Goal: Task Accomplishment & Management: Use online tool/utility

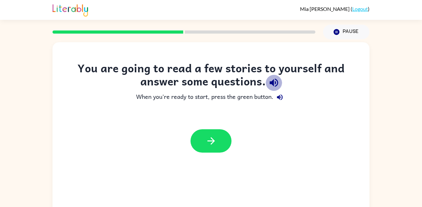
click at [276, 86] on icon "button" at bounding box center [274, 83] width 8 height 8
click at [282, 96] on icon "button" at bounding box center [280, 98] width 6 height 6
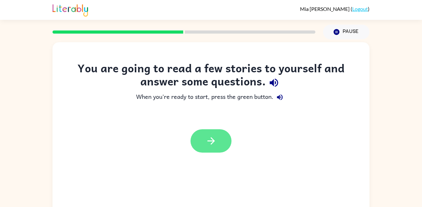
click at [223, 145] on button "button" at bounding box center [211, 140] width 41 height 23
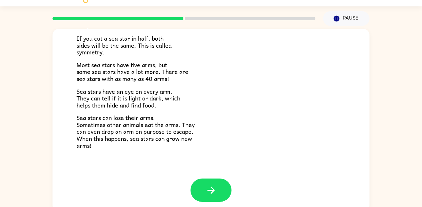
scroll to position [18, 0]
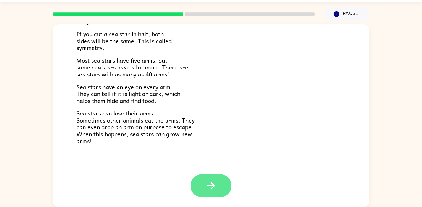
click at [212, 190] on icon "button" at bounding box center [211, 185] width 11 height 11
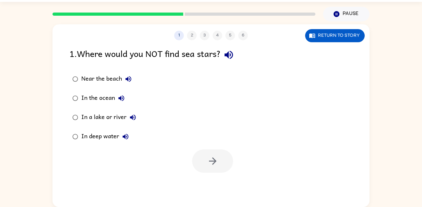
scroll to position [0, 0]
click at [235, 57] on icon "button" at bounding box center [228, 54] width 11 height 11
click at [126, 78] on icon "button" at bounding box center [129, 79] width 8 height 8
click at [119, 100] on icon "button" at bounding box center [122, 99] width 8 height 8
click at [132, 119] on icon "button" at bounding box center [133, 118] width 6 height 6
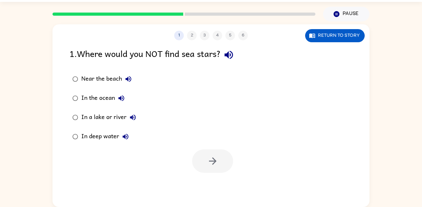
click at [123, 135] on icon "button" at bounding box center [126, 137] width 8 height 8
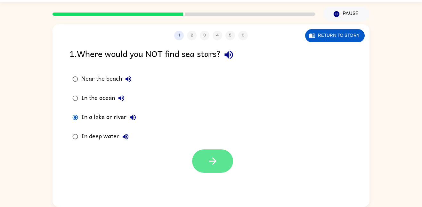
click at [224, 162] on button "button" at bounding box center [212, 161] width 41 height 23
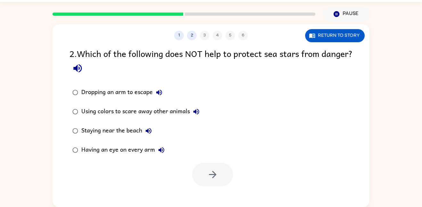
click at [82, 67] on icon "button" at bounding box center [77, 68] width 8 height 8
click at [158, 93] on icon "button" at bounding box center [159, 93] width 6 height 6
click at [196, 112] on icon "button" at bounding box center [197, 112] width 6 height 6
click at [151, 130] on icon "button" at bounding box center [149, 131] width 8 height 8
click at [165, 150] on icon "button" at bounding box center [162, 150] width 8 height 8
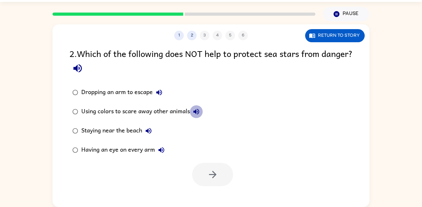
click at [196, 111] on icon "button" at bounding box center [197, 112] width 6 height 6
click at [195, 110] on icon "button" at bounding box center [197, 112] width 8 height 8
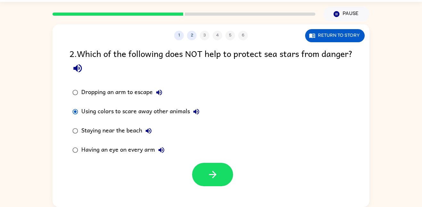
click at [83, 70] on icon "button" at bounding box center [77, 68] width 11 height 11
click at [158, 92] on icon "button" at bounding box center [159, 93] width 6 height 6
click at [195, 112] on icon "button" at bounding box center [197, 112] width 6 height 6
click at [151, 130] on icon "button" at bounding box center [149, 131] width 8 height 8
click at [160, 150] on icon "button" at bounding box center [162, 150] width 6 height 6
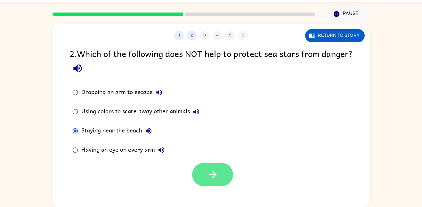
click at [200, 165] on button "button" at bounding box center [212, 174] width 41 height 23
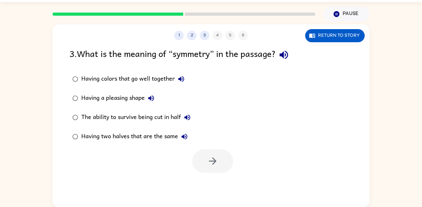
click at [288, 54] on icon "button" at bounding box center [284, 55] width 8 height 8
click at [347, 32] on button "Return to story" at bounding box center [335, 35] width 60 height 13
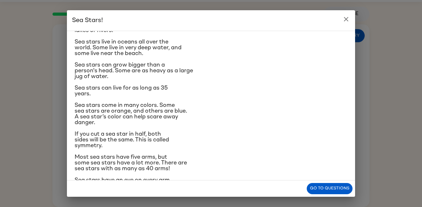
scroll to position [45, 0]
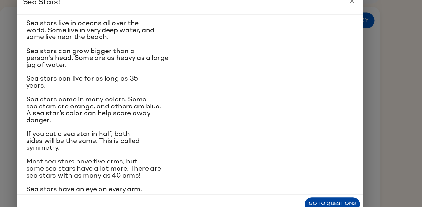
click at [328, 187] on button "Go to questions" at bounding box center [330, 188] width 46 height 11
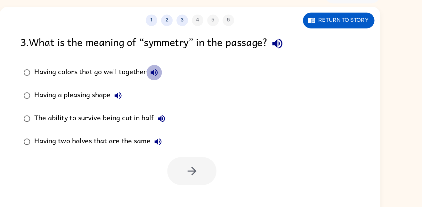
click at [179, 78] on icon "button" at bounding box center [182, 79] width 8 height 8
click at [154, 96] on icon "button" at bounding box center [151, 99] width 8 height 8
click at [188, 115] on icon "button" at bounding box center [188, 118] width 6 height 6
click at [184, 135] on icon "button" at bounding box center [185, 137] width 8 height 8
click at [186, 138] on icon "button" at bounding box center [185, 137] width 8 height 8
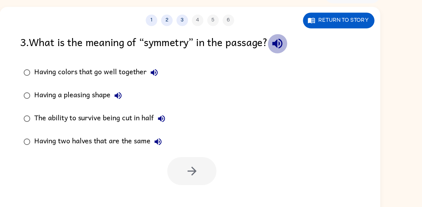
click at [288, 56] on icon "button" at bounding box center [284, 55] width 8 height 8
click at [184, 138] on icon "button" at bounding box center [185, 137] width 6 height 6
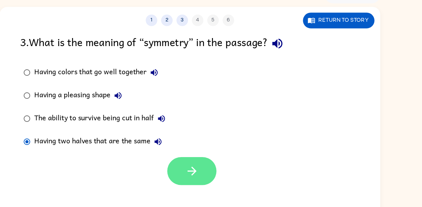
click at [221, 162] on button "button" at bounding box center [212, 161] width 41 height 23
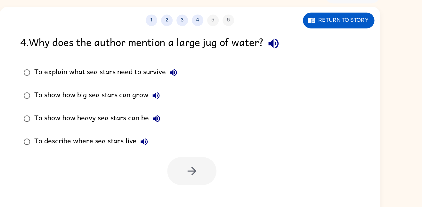
click at [284, 53] on icon "button" at bounding box center [280, 54] width 11 height 11
click at [197, 79] on icon "button" at bounding box center [198, 79] width 6 height 6
click at [182, 97] on icon "button" at bounding box center [183, 99] width 8 height 8
click at [184, 115] on icon "button" at bounding box center [183, 118] width 6 height 6
click at [173, 135] on icon "button" at bounding box center [173, 137] width 8 height 8
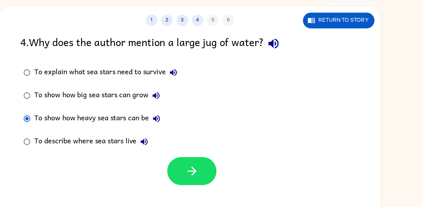
click at [186, 117] on icon "button" at bounding box center [183, 118] width 8 height 8
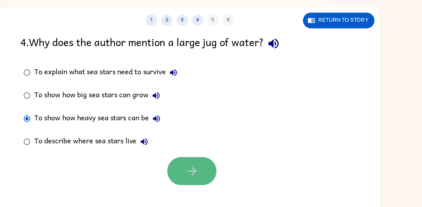
click at [198, 154] on button "button" at bounding box center [212, 161] width 41 height 23
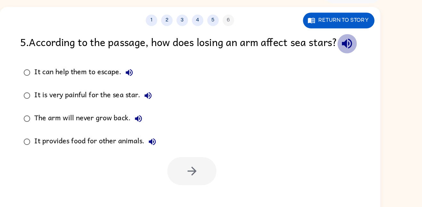
click at [337, 61] on icon "button" at bounding box center [342, 54] width 11 height 11
click at [160, 82] on icon "button" at bounding box center [161, 79] width 6 height 6
click at [176, 101] on icon "button" at bounding box center [176, 99] width 6 height 6
click at [168, 121] on icon "button" at bounding box center [168, 118] width 6 height 6
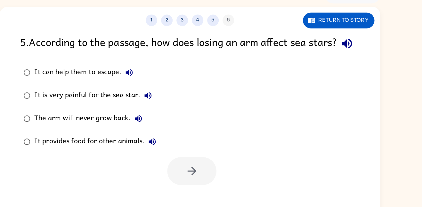
click at [181, 140] on icon "button" at bounding box center [180, 137] width 6 height 6
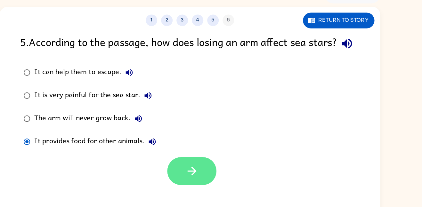
click at [198, 173] on button "button" at bounding box center [212, 161] width 41 height 23
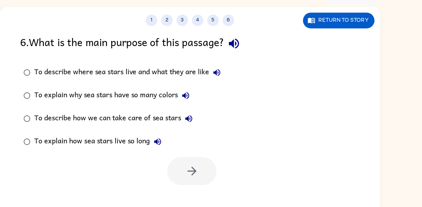
click at [198, 179] on div "1 2 3 4 5 6 Return to story 6 . What is the main purpose of this passage? To de…" at bounding box center [211, 115] width 317 height 183
click at [250, 55] on icon "button" at bounding box center [248, 55] width 8 height 8
click at [233, 78] on icon "button" at bounding box center [234, 79] width 6 height 6
click at [210, 96] on icon "button" at bounding box center [208, 99] width 8 height 8
click at [210, 113] on button "To describe how we can take care of sea stars" at bounding box center [210, 117] width 13 height 13
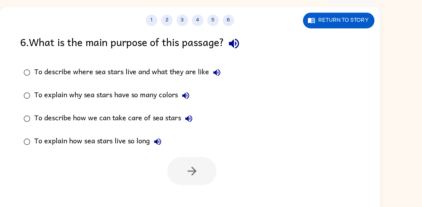
click at [184, 136] on icon "button" at bounding box center [184, 137] width 6 height 6
click at [235, 78] on icon "button" at bounding box center [234, 79] width 8 height 8
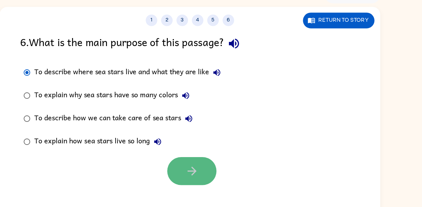
click at [213, 171] on button "button" at bounding box center [212, 161] width 41 height 23
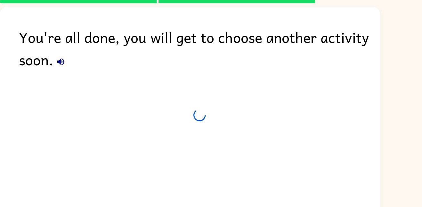
scroll to position [6, 0]
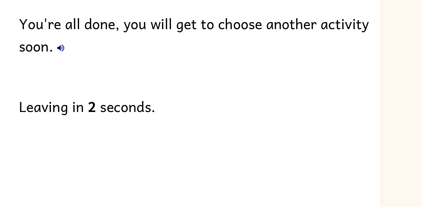
click at [102, 70] on icon "button" at bounding box center [104, 70] width 6 height 6
